Goal: Find specific page/section: Find specific page/section

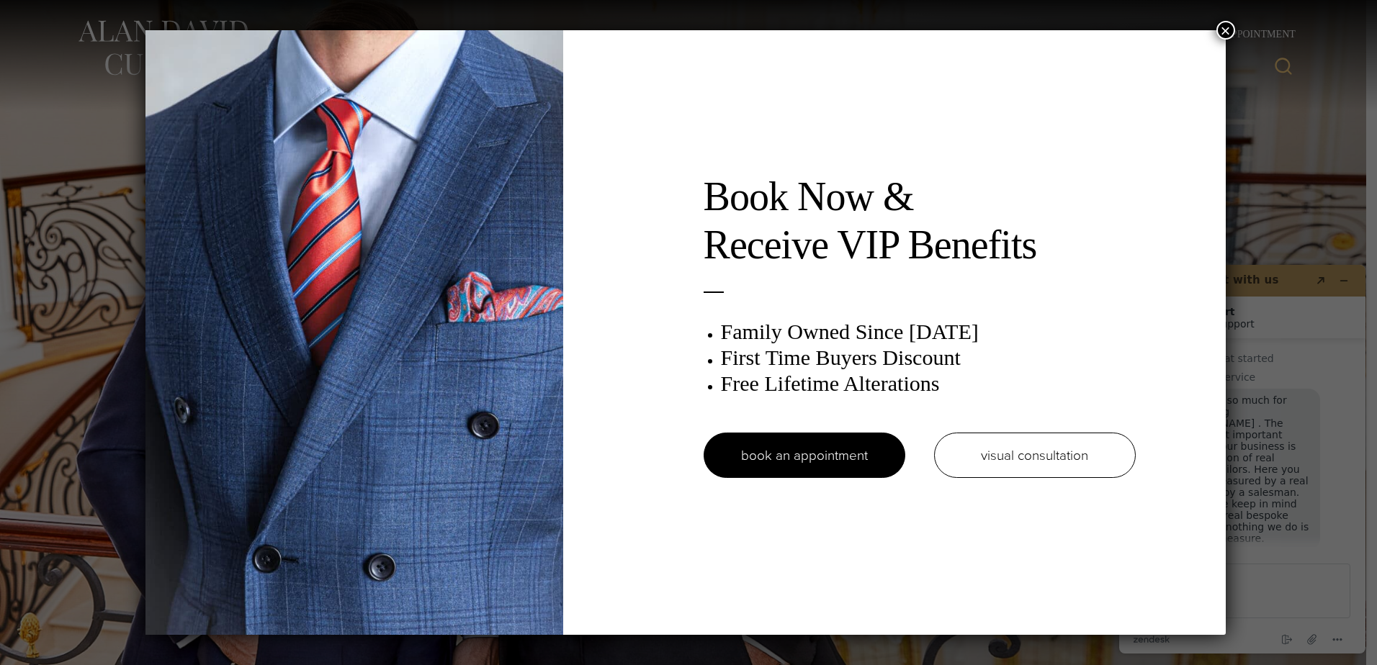
click at [1226, 24] on button "×" at bounding box center [1225, 30] width 19 height 19
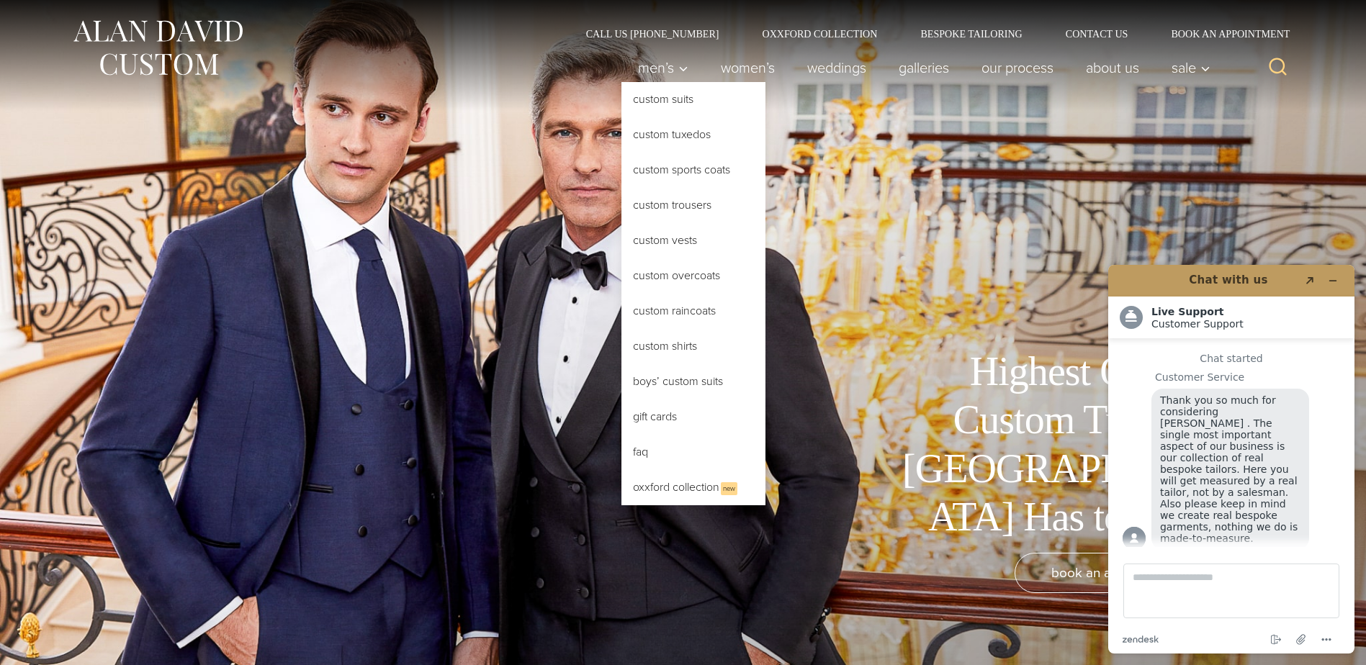
click at [678, 131] on link "Custom Tuxedos" at bounding box center [693, 134] width 144 height 35
click at [676, 133] on link "Custom Tuxedos" at bounding box center [693, 134] width 144 height 35
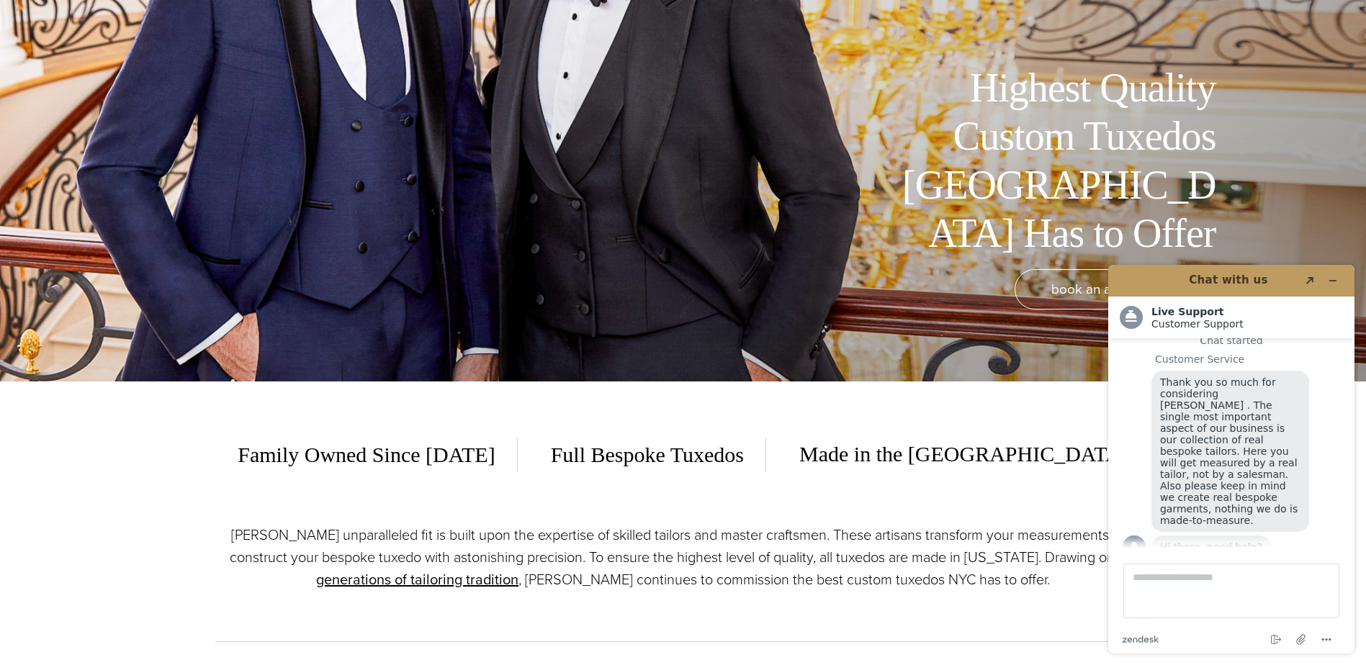
scroll to position [288, 0]
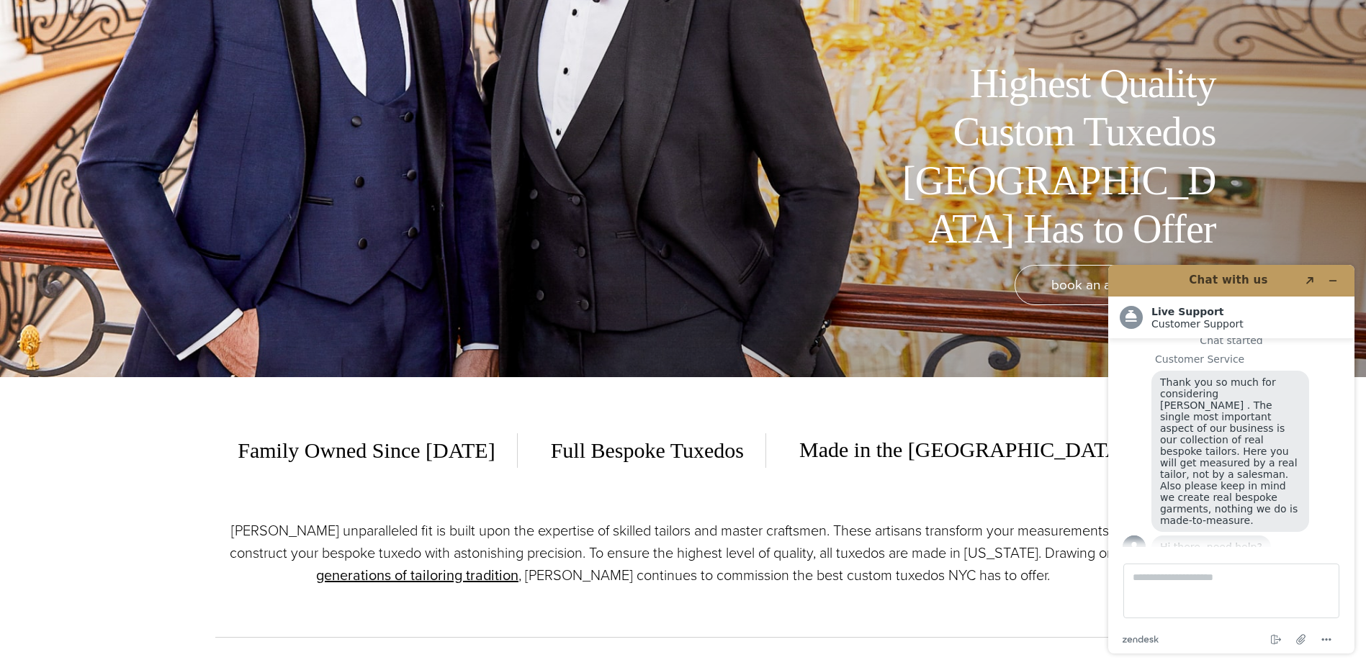
click at [1067, 454] on div "Family Owned Since [DATE] Full Bespoke Tuxedos Made in the [GEOGRAPHIC_DATA]" at bounding box center [683, 458] width 936 height 50
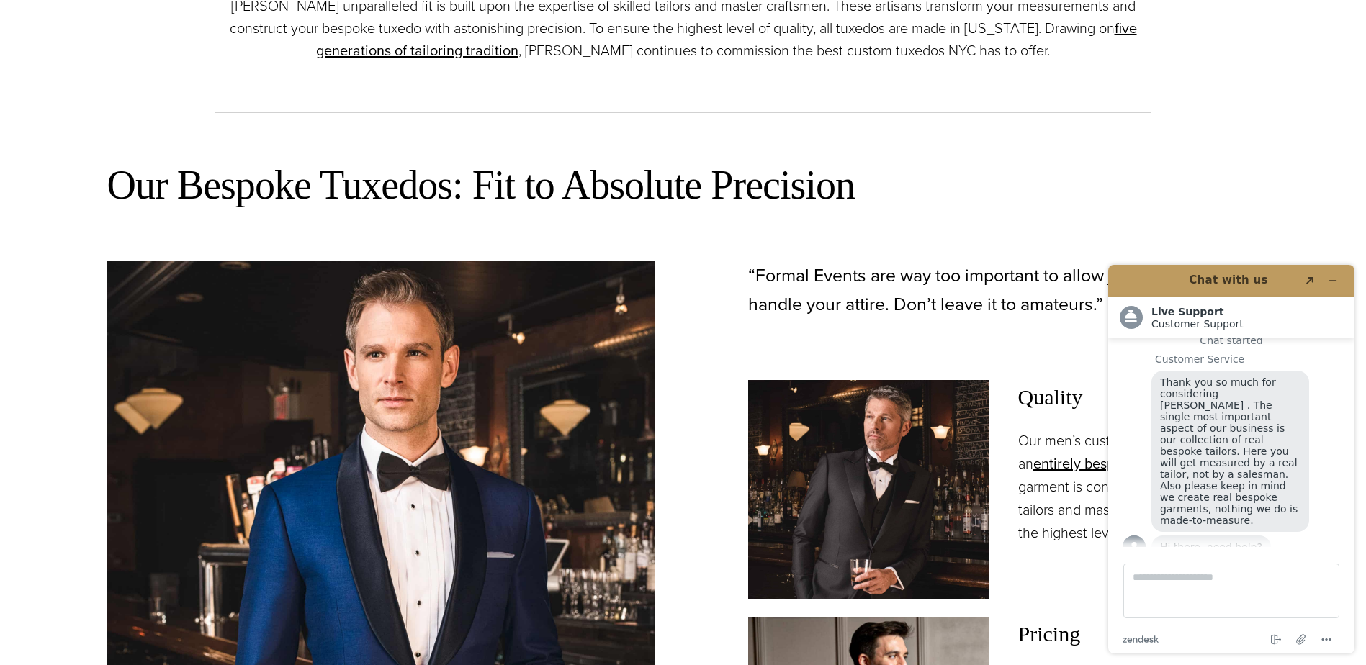
scroll to position [864, 0]
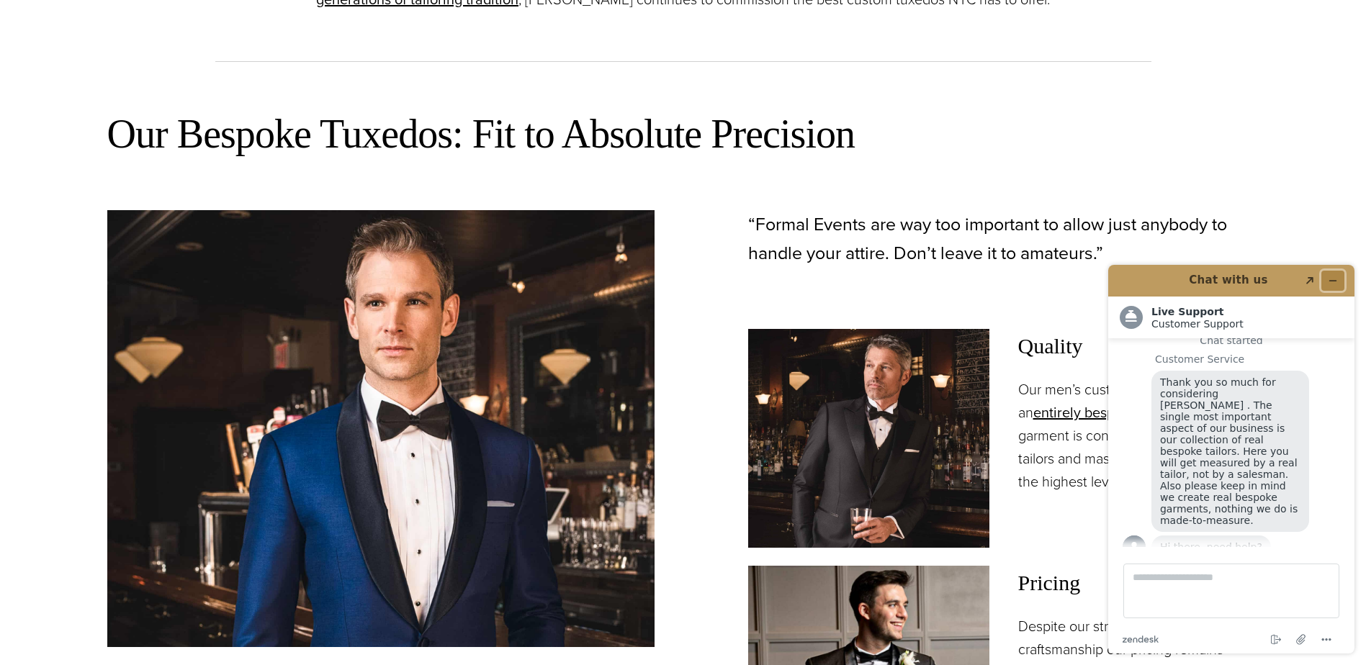
click at [1332, 274] on button "Minimize widget" at bounding box center [1332, 281] width 23 height 20
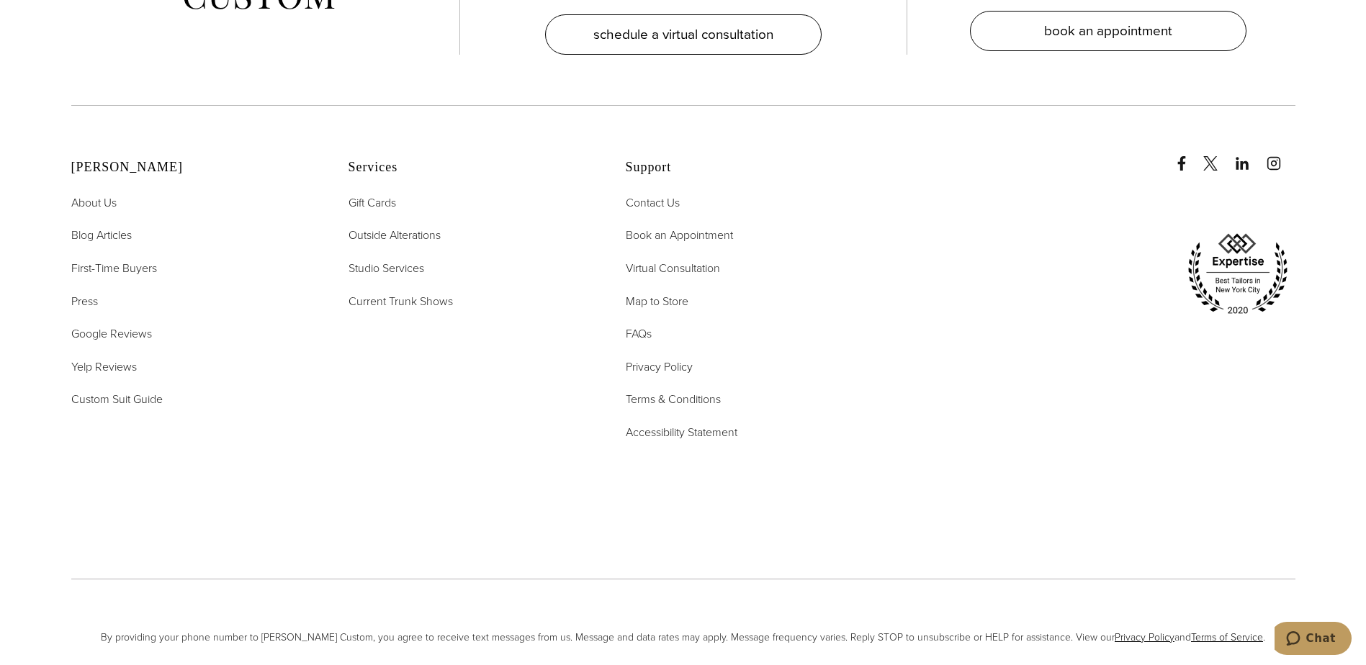
scroll to position [9657, 0]
